Goal: Answer question/provide support: Share knowledge or assist other users

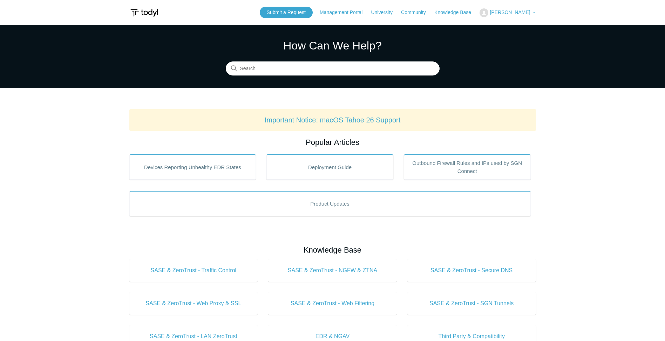
click at [530, 13] on span "[PERSON_NAME]" at bounding box center [512, 12] width 46 height 6
click at [526, 29] on link "My Support Requests" at bounding box center [514, 27] width 68 height 12
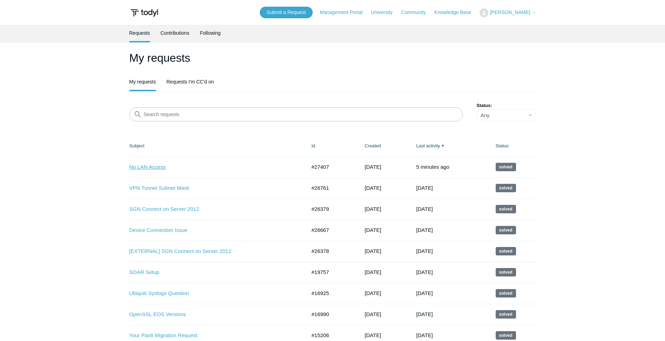
click at [156, 166] on link "No LAN Access" at bounding box center [212, 167] width 166 height 8
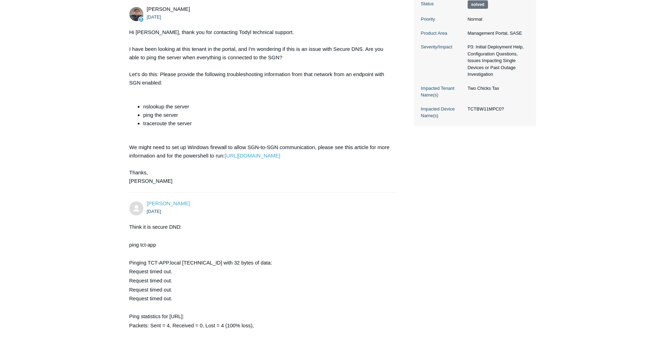
scroll to position [175, 0]
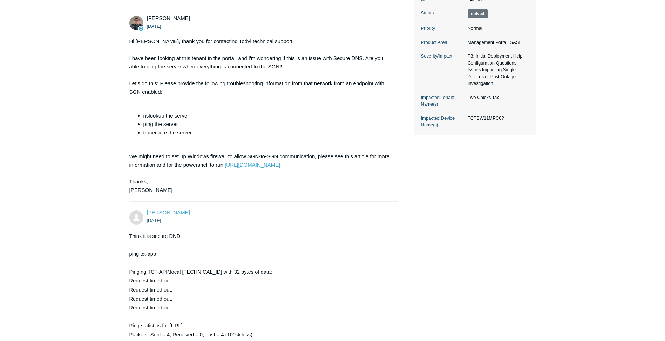
click at [280, 165] on link "https://support.todyl.com/hc/en-us/articles/4418214538899-Configuring-Windows-F…" at bounding box center [252, 165] width 55 height 6
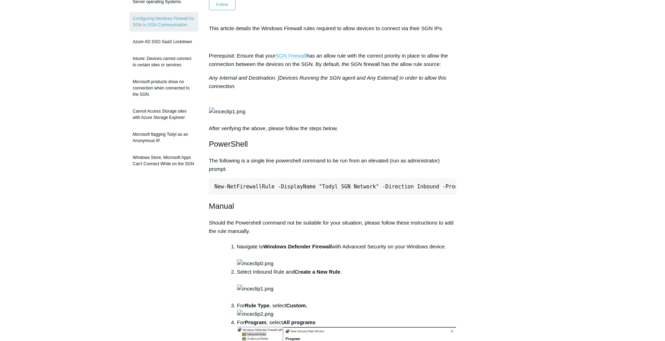
drag, startPoint x: 451, startPoint y: 212, endPoint x: 214, endPoint y: 215, distance: 236.5
click at [214, 194] on pre "New-NetFirewallRule -DisplayName "Todyl SGN Network" -Direction Inbound -Progra…" at bounding box center [332, 186] width 247 height 16
drag, startPoint x: 214, startPoint y: 215, endPoint x: 245, endPoint y: 213, distance: 30.6
copy pre "New-NetFirewallRule -DisplayName "Todyl SGN Network" -Direction Inbound -Progra…"
